Goal: Check status: Check status

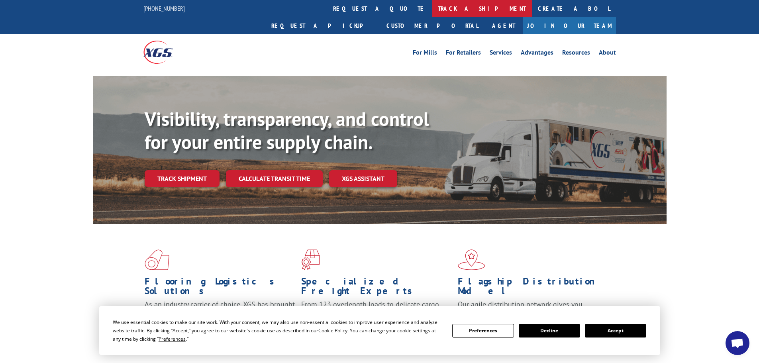
click at [432, 5] on link "track a shipment" at bounding box center [482, 8] width 100 height 17
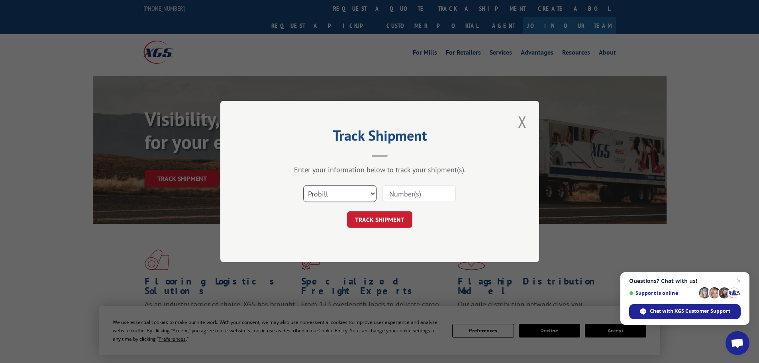
click at [335, 198] on select "Select category... Probill BOL PO" at bounding box center [339, 193] width 73 height 17
select select "po"
click at [303, 185] on select "Select category... Probill BOL PO" at bounding box center [339, 193] width 73 height 17
click at [417, 196] on input at bounding box center [418, 193] width 73 height 17
paste input "21519687"
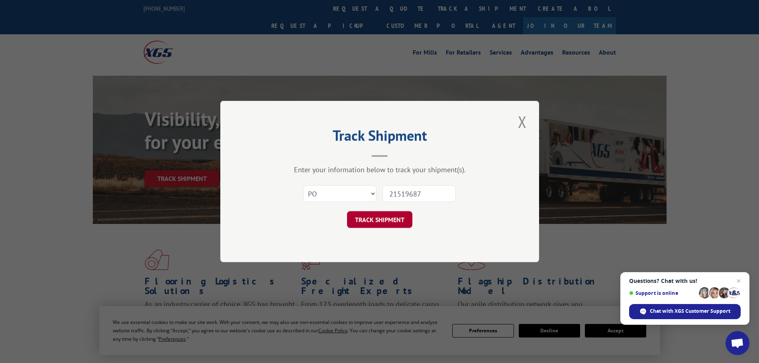
type input "21519687"
click at [375, 224] on button "TRACK SHIPMENT" at bounding box center [379, 219] width 65 height 17
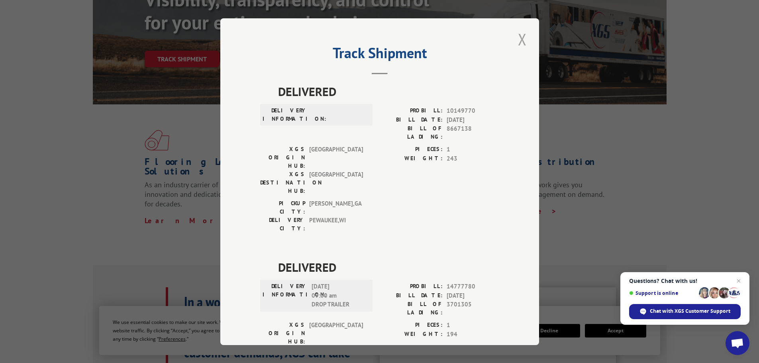
click at [515, 36] on button "Close modal" at bounding box center [522, 39] width 14 height 22
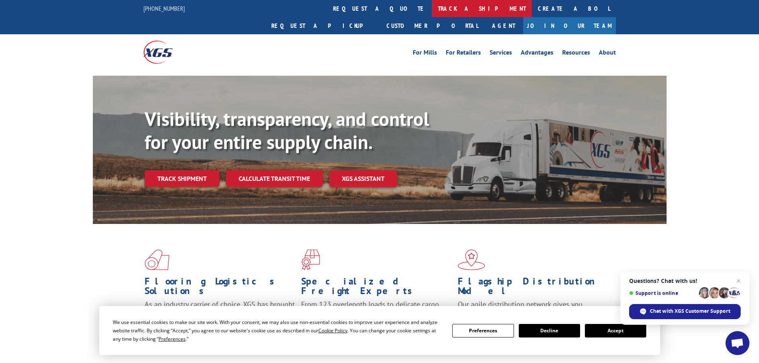
click at [432, 5] on link "track a shipment" at bounding box center [482, 8] width 100 height 17
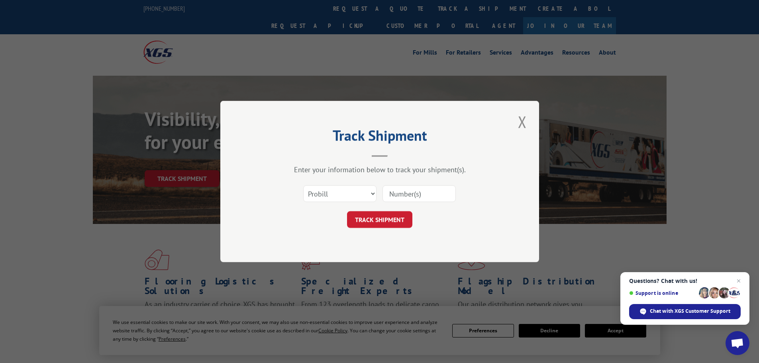
click at [401, 193] on input at bounding box center [418, 193] width 73 height 17
paste input "17514361"
type input "17514361"
click at [379, 221] on button "TRACK SHIPMENT" at bounding box center [379, 219] width 65 height 17
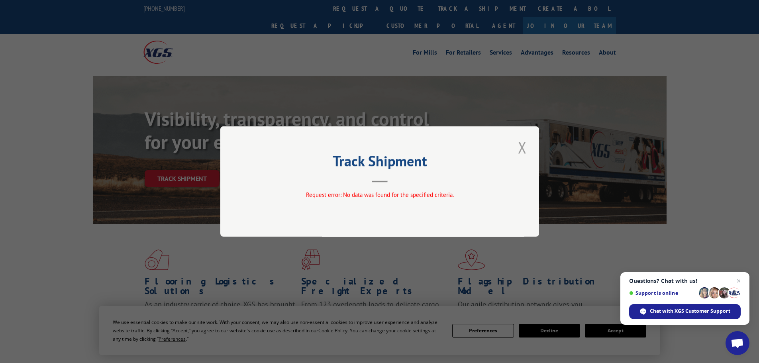
click at [524, 146] on button "Close modal" at bounding box center [522, 147] width 14 height 22
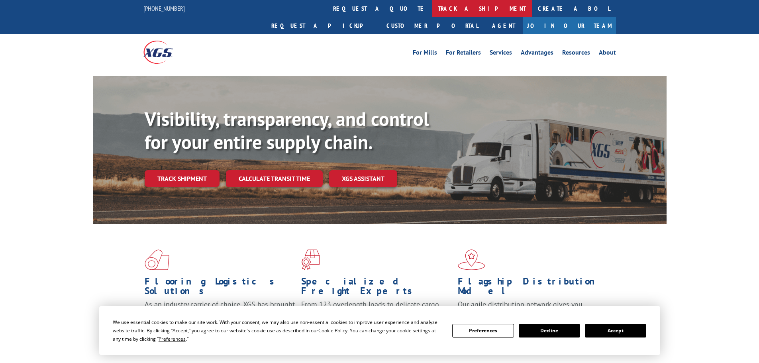
click at [432, 9] on link "track a shipment" at bounding box center [482, 8] width 100 height 17
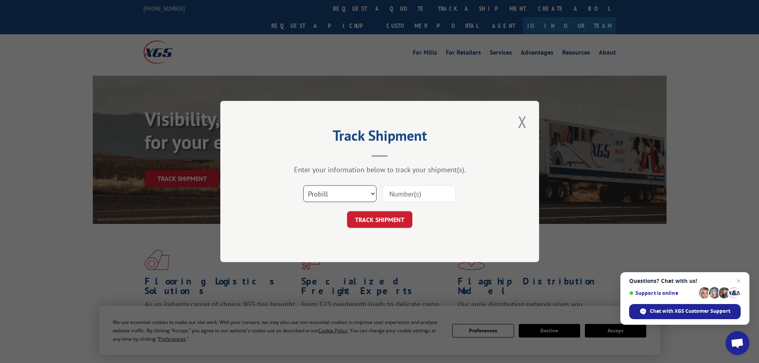
click at [315, 192] on select "Select category... Probill BOL PO" at bounding box center [339, 193] width 73 height 17
select select "bol"
click at [303, 185] on select "Select category... Probill BOL PO" at bounding box center [339, 193] width 73 height 17
click at [403, 196] on input at bounding box center [418, 193] width 73 height 17
paste input "4904855"
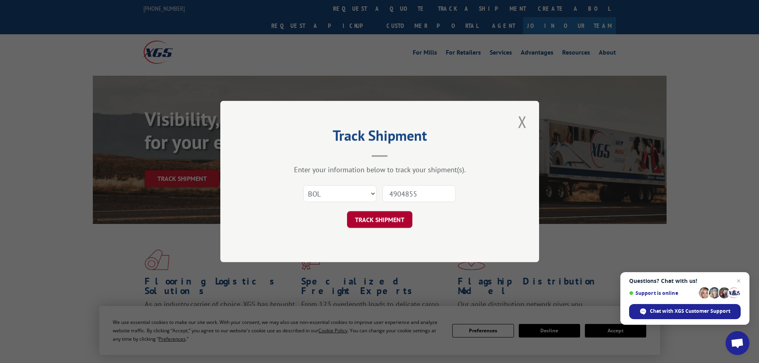
type input "4904855"
click at [383, 219] on button "TRACK SHIPMENT" at bounding box center [379, 219] width 65 height 17
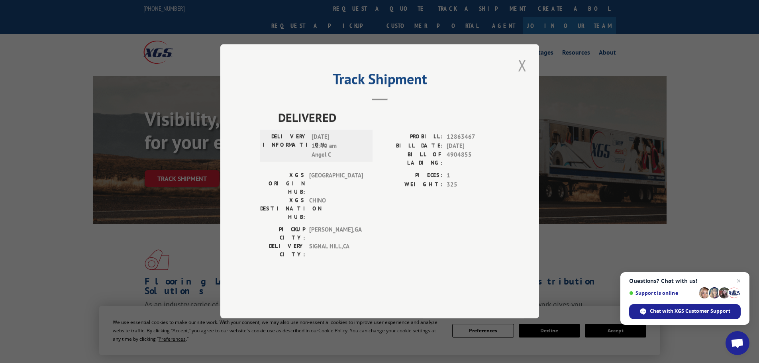
click at [517, 76] on button "Close modal" at bounding box center [522, 65] width 14 height 22
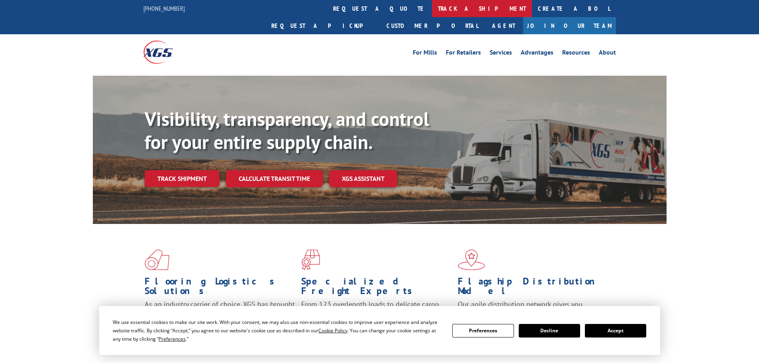
click at [432, 9] on link "track a shipment" at bounding box center [482, 8] width 100 height 17
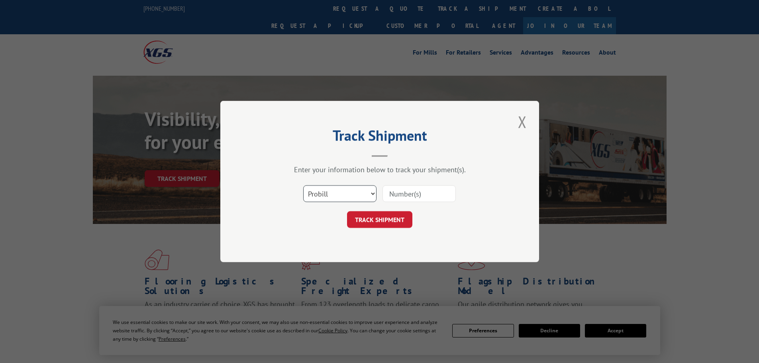
click at [340, 192] on select "Select category... Probill BOL PO" at bounding box center [339, 193] width 73 height 17
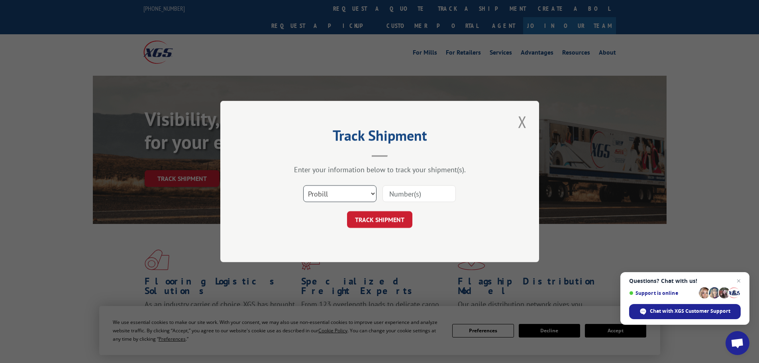
select select "po"
click at [303, 185] on select "Select category... Probill BOL PO" at bounding box center [339, 193] width 73 height 17
click at [405, 197] on input at bounding box center [418, 193] width 73 height 17
paste input "21519806"
type input "21519806"
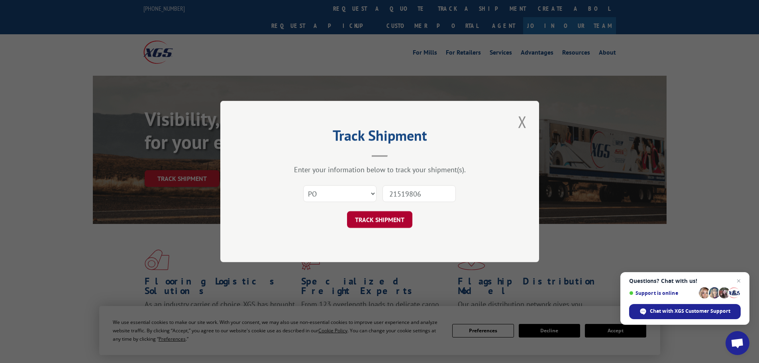
click at [385, 217] on button "TRACK SHIPMENT" at bounding box center [379, 219] width 65 height 17
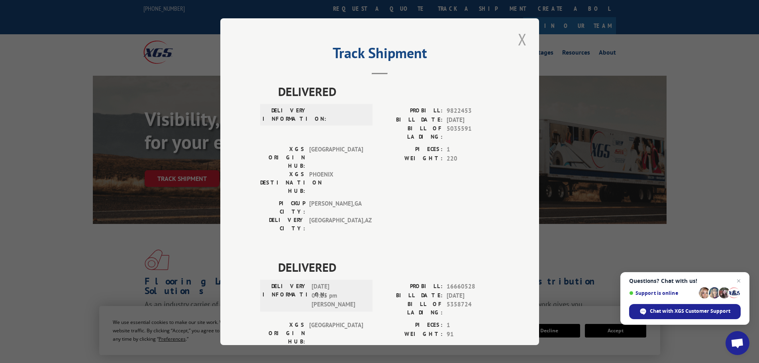
click at [517, 40] on button "Close modal" at bounding box center [522, 39] width 14 height 22
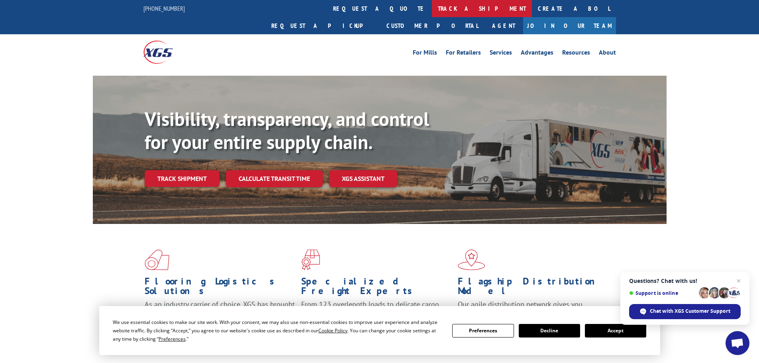
click at [432, 11] on link "track a shipment" at bounding box center [482, 8] width 100 height 17
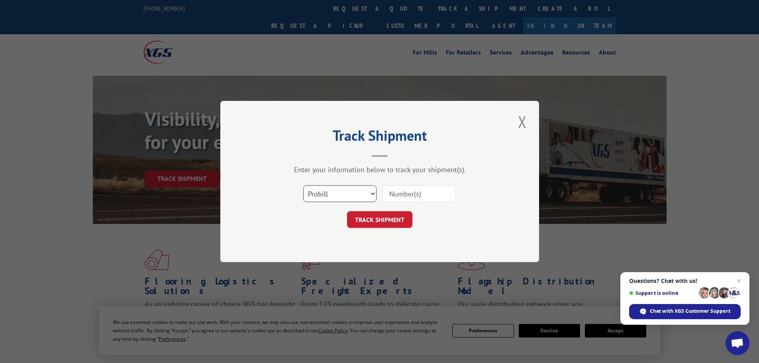
click at [344, 195] on select "Select category... Probill BOL PO" at bounding box center [339, 193] width 73 height 17
select select "po"
click at [303, 185] on select "Select category... Probill BOL PO" at bounding box center [339, 193] width 73 height 17
click at [426, 191] on input at bounding box center [418, 193] width 73 height 17
paste input "21519855"
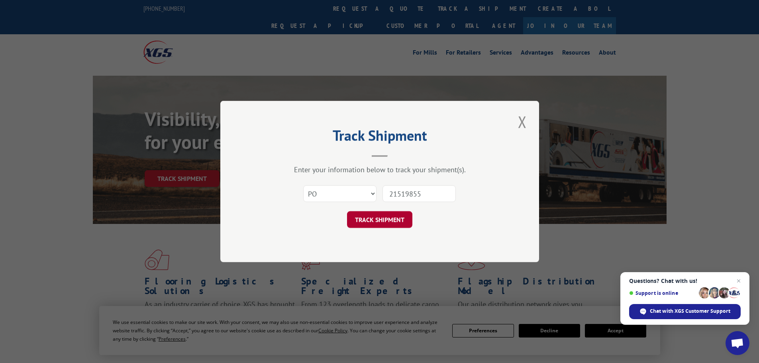
type input "21519855"
click at [382, 219] on button "TRACK SHIPMENT" at bounding box center [379, 219] width 65 height 17
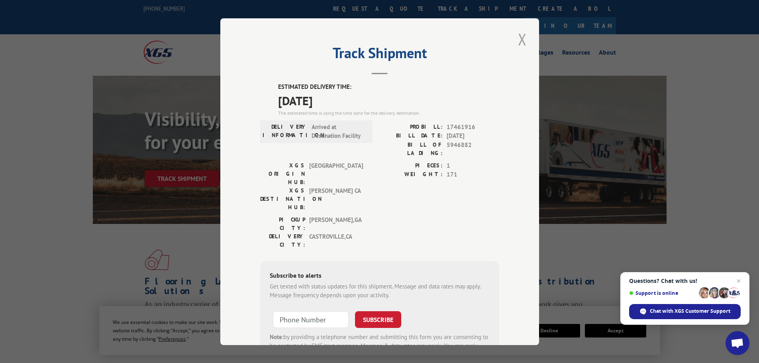
click at [517, 42] on button "Close modal" at bounding box center [522, 39] width 14 height 22
